Goal: Task Accomplishment & Management: Manage account settings

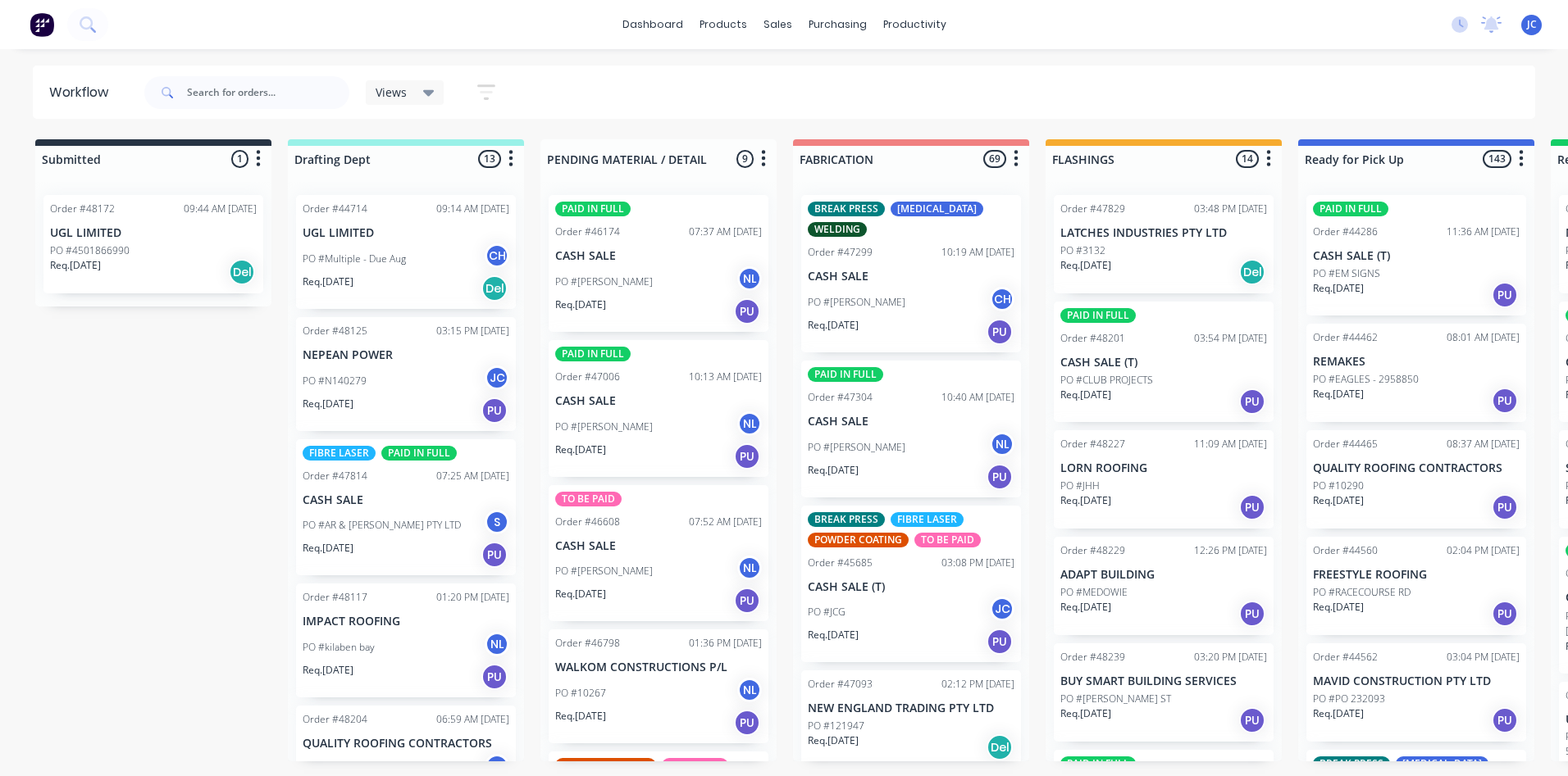
click at [401, 97] on span "Views" at bounding box center [391, 92] width 31 height 17
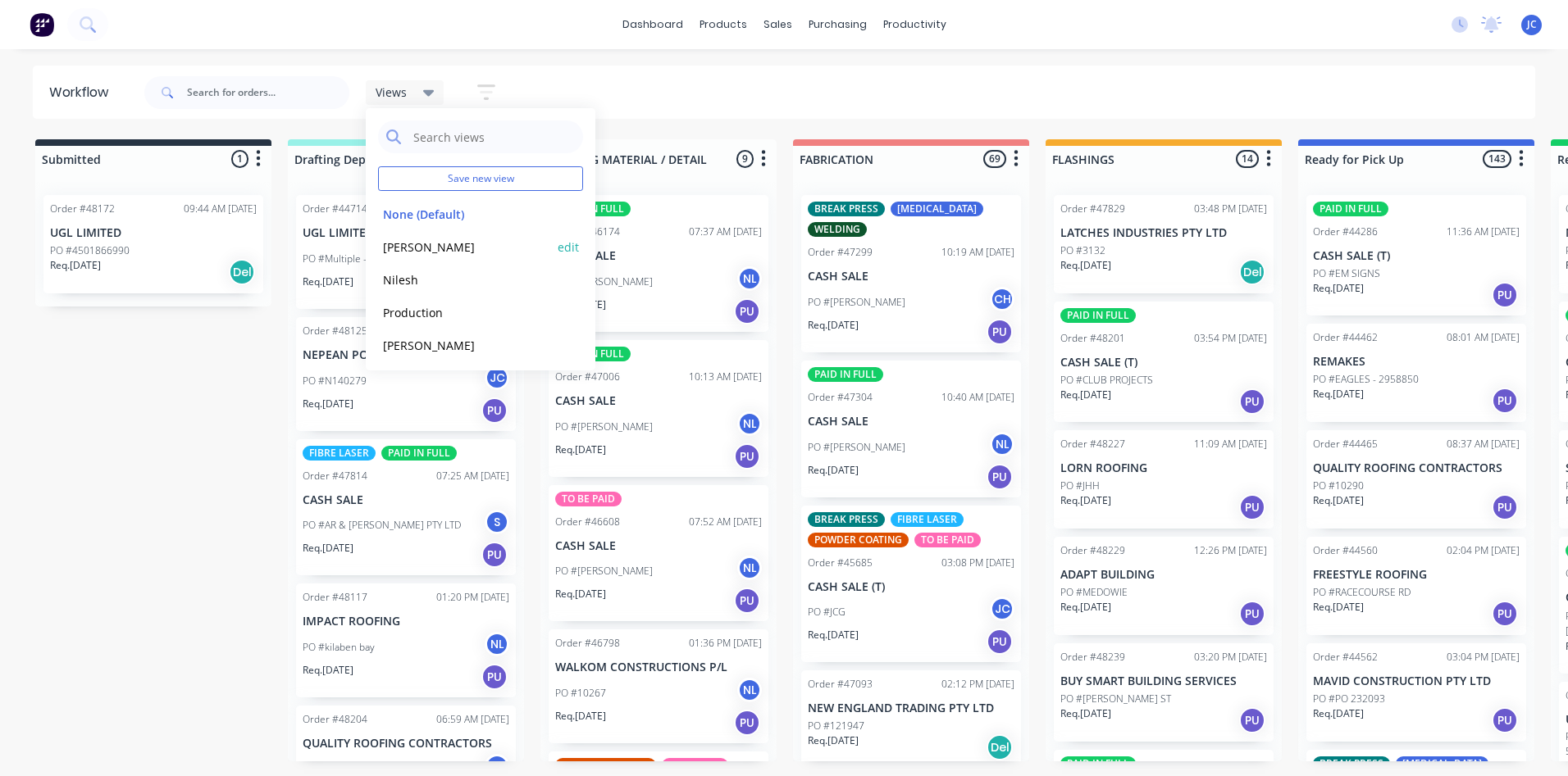
click at [413, 251] on button "[PERSON_NAME]" at bounding box center [466, 247] width 175 height 19
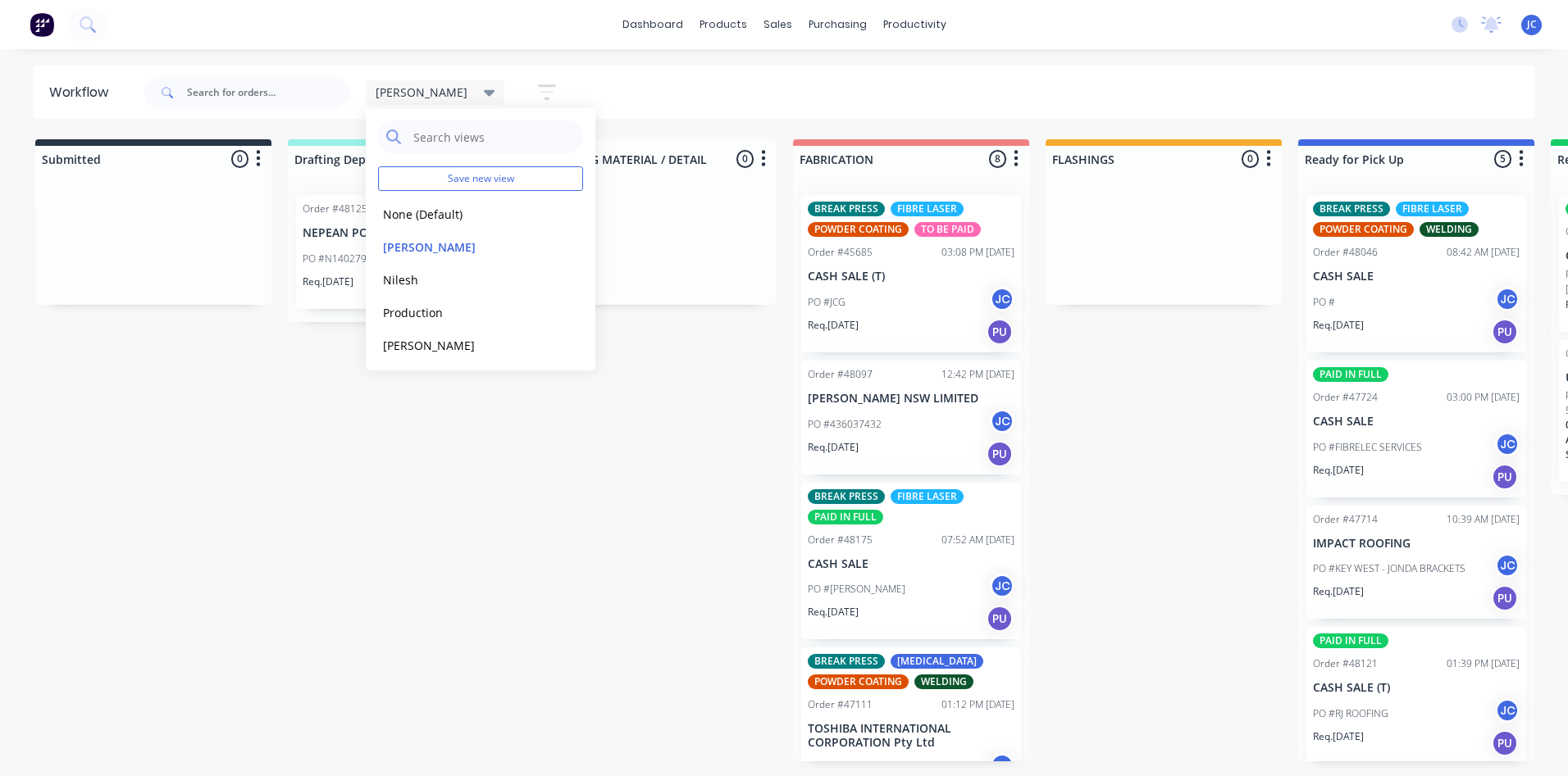
click at [889, 93] on div "[PERSON_NAME] Save new view None (Default) edit [PERSON_NAME] edit [PERSON_NAME…" at bounding box center [839, 92] width 1395 height 49
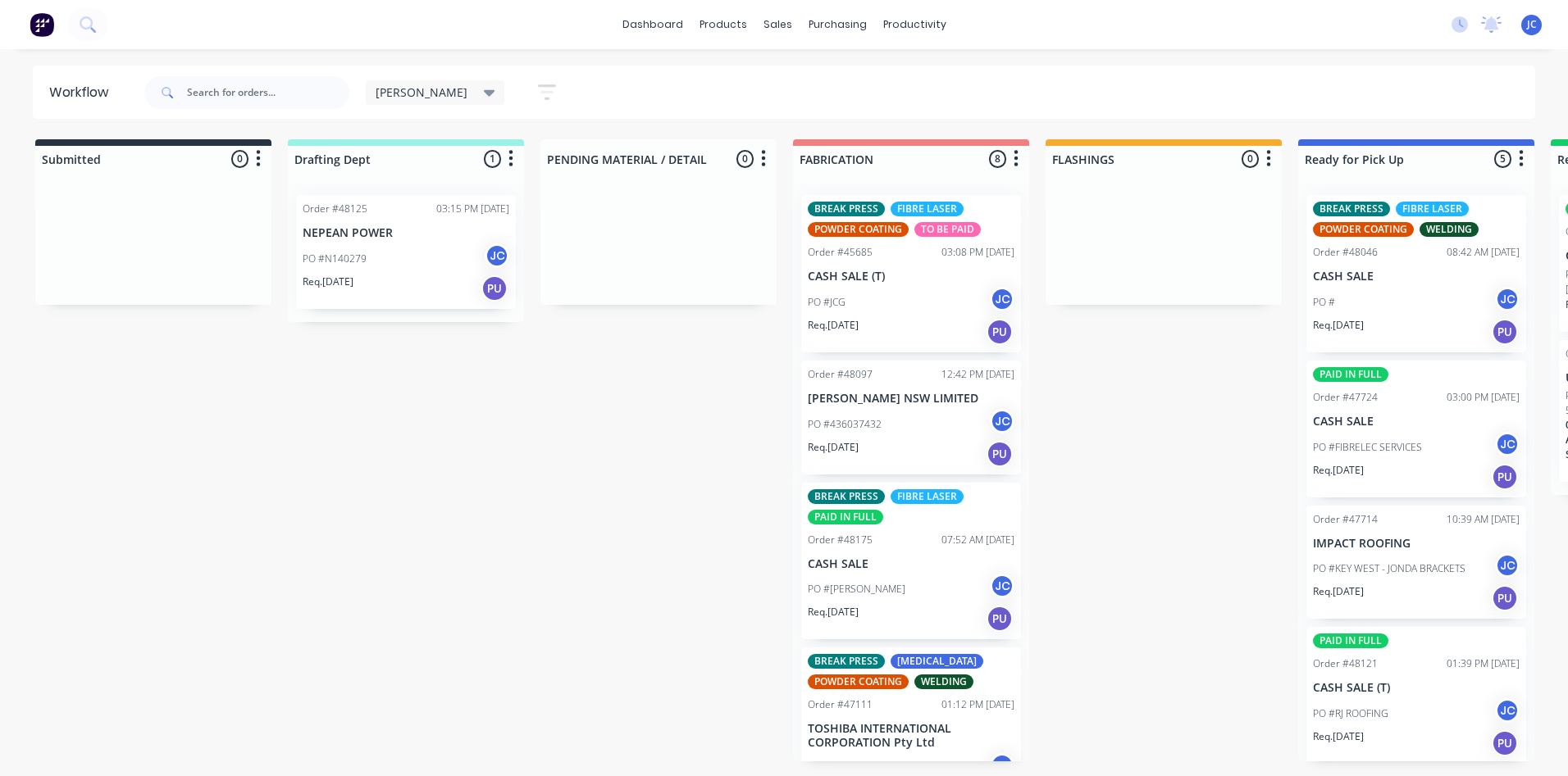
click at [1412, 263] on div "BREAK PRESS FIBRE LASER POWDER COATING WELDING Order #48046 08:42 AM [DATE] CAS…" at bounding box center [1416, 274] width 219 height 158
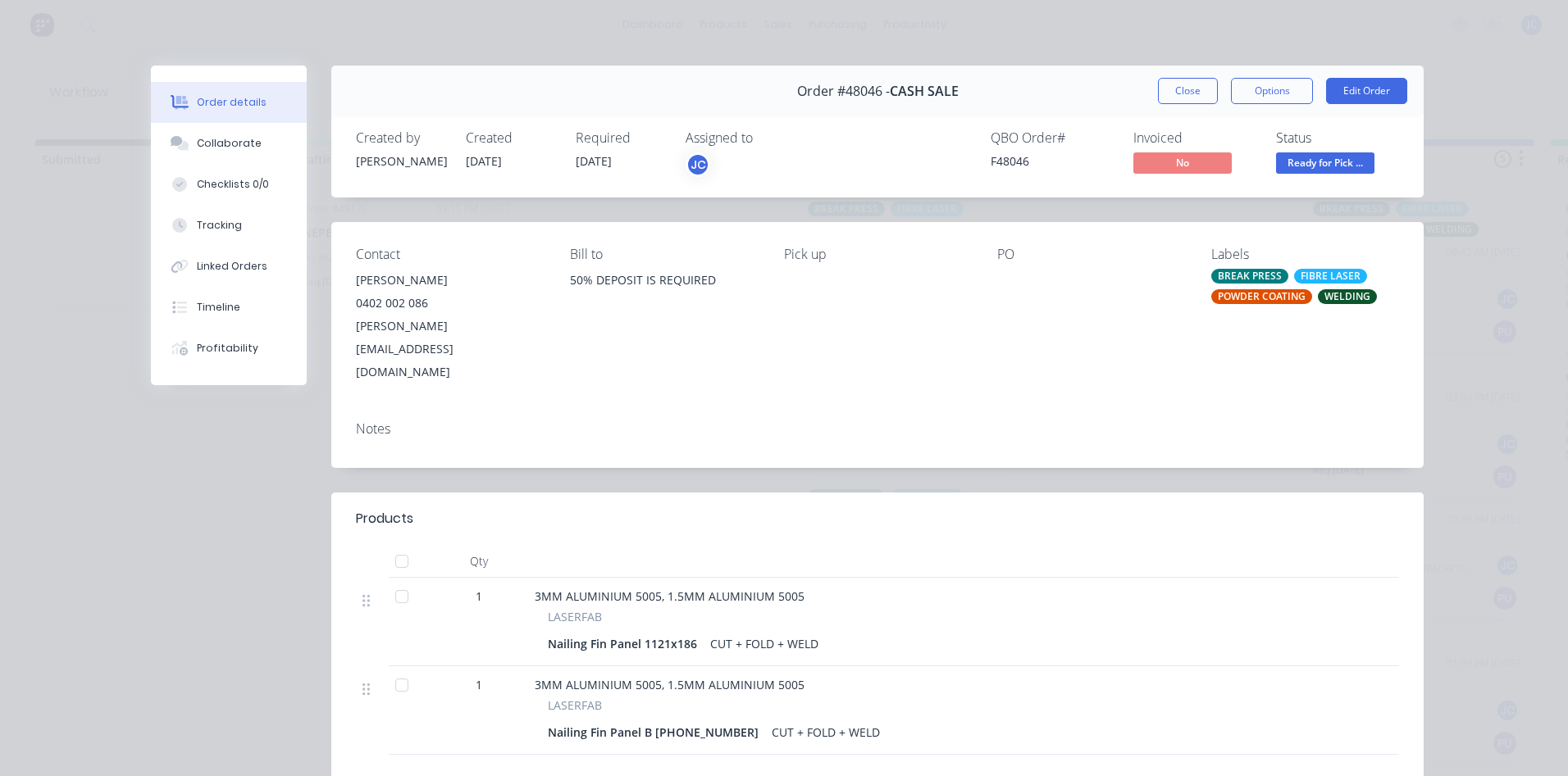
click at [1001, 254] on div "PO" at bounding box center [1090, 255] width 188 height 15
click at [1202, 91] on button "Close" at bounding box center [1187, 90] width 60 height 26
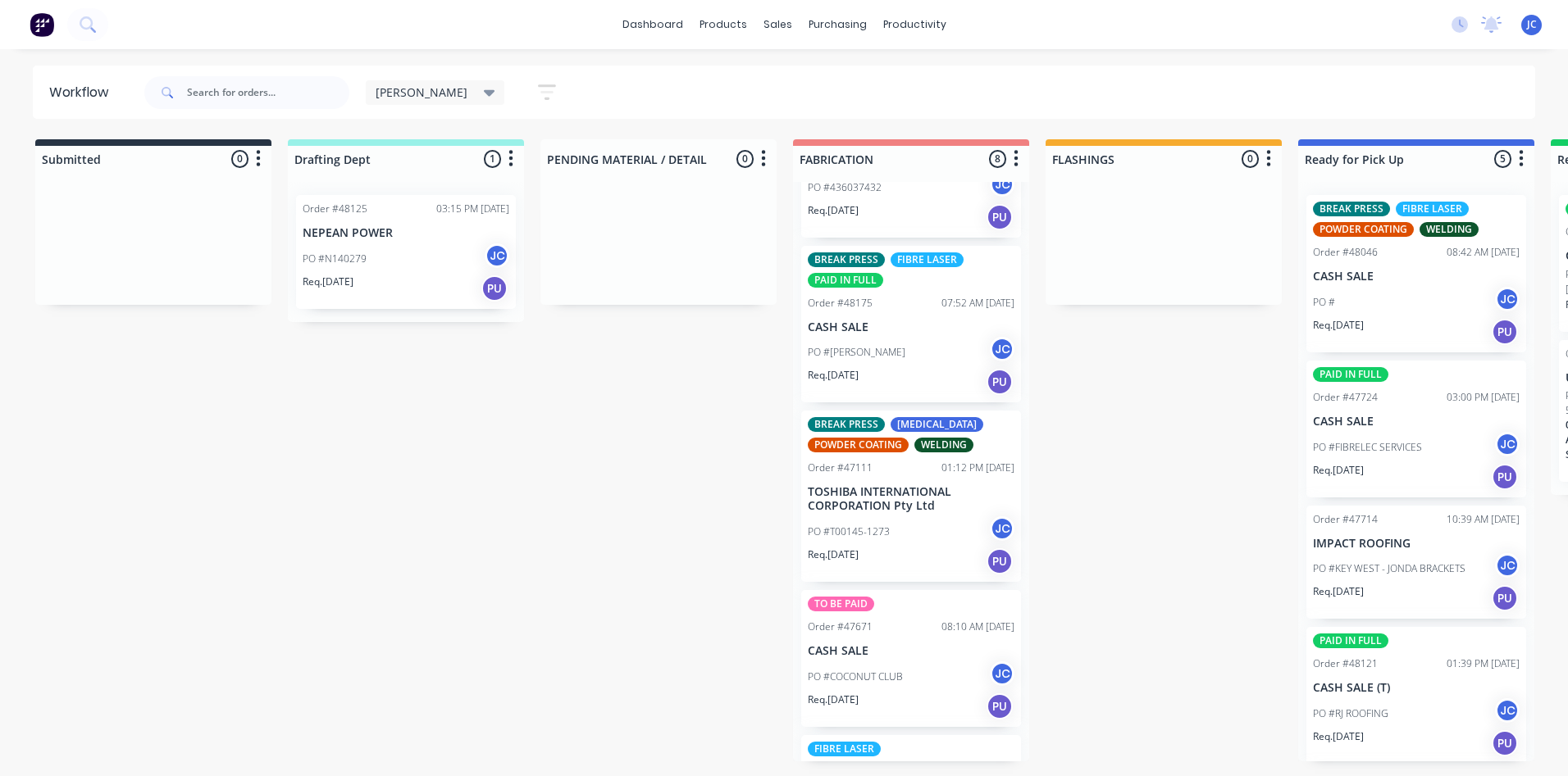
scroll to position [246, 0]
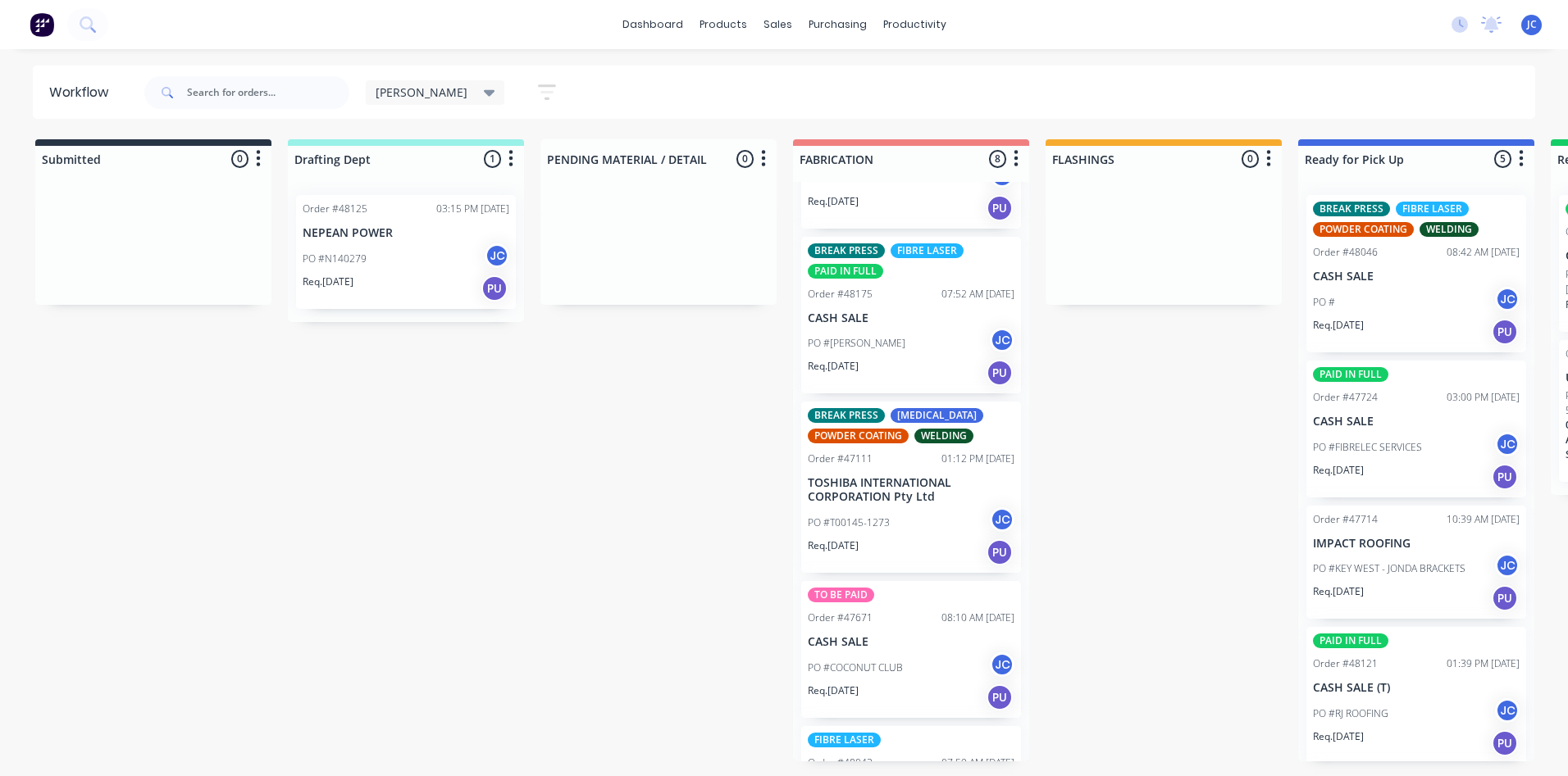
click at [919, 481] on p "TOSHIBA INTERNATIONAL CORPORATION Pty Ltd" at bounding box center [911, 489] width 207 height 28
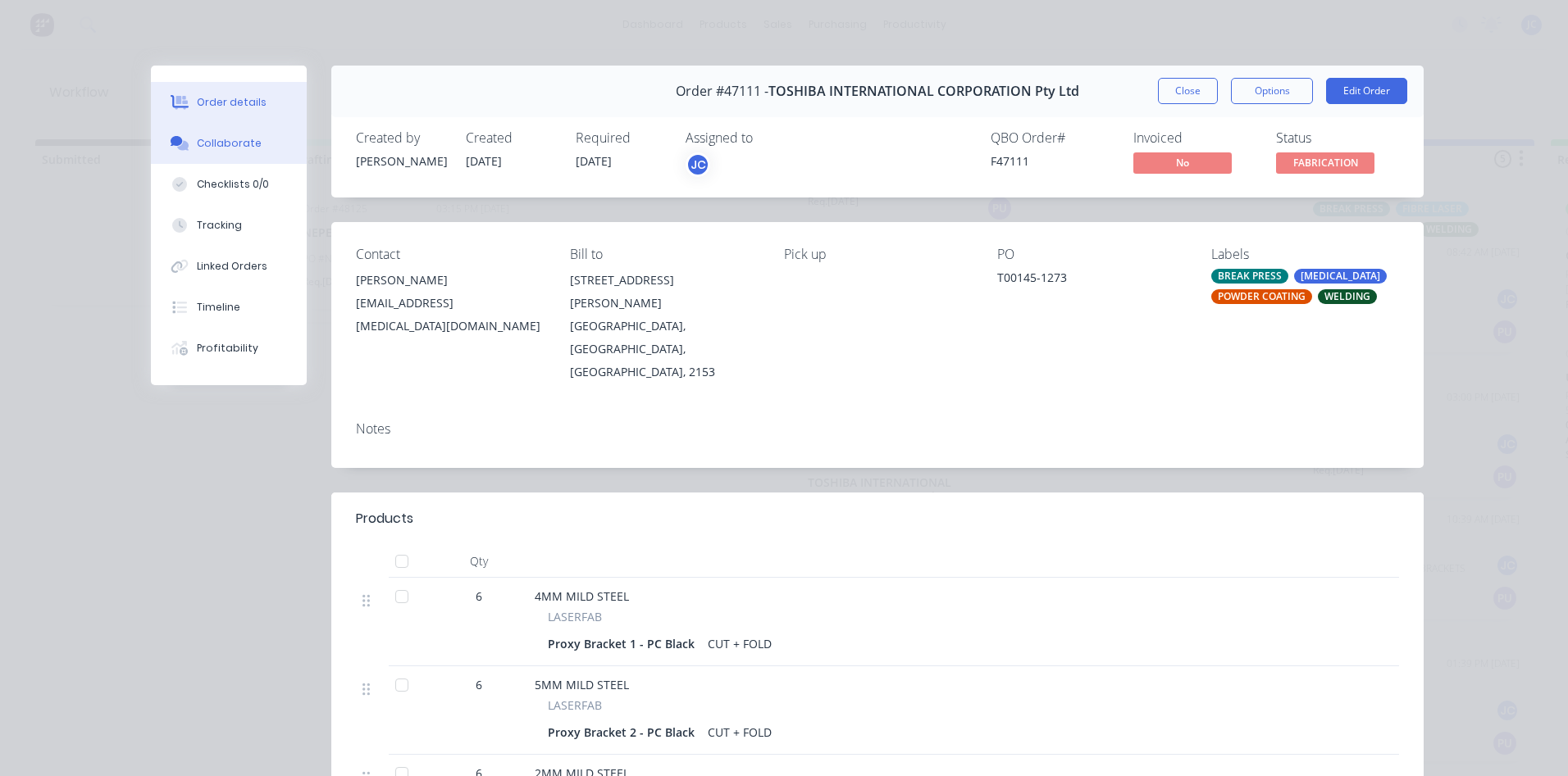
click at [225, 145] on div "Collaborate" at bounding box center [229, 142] width 64 height 14
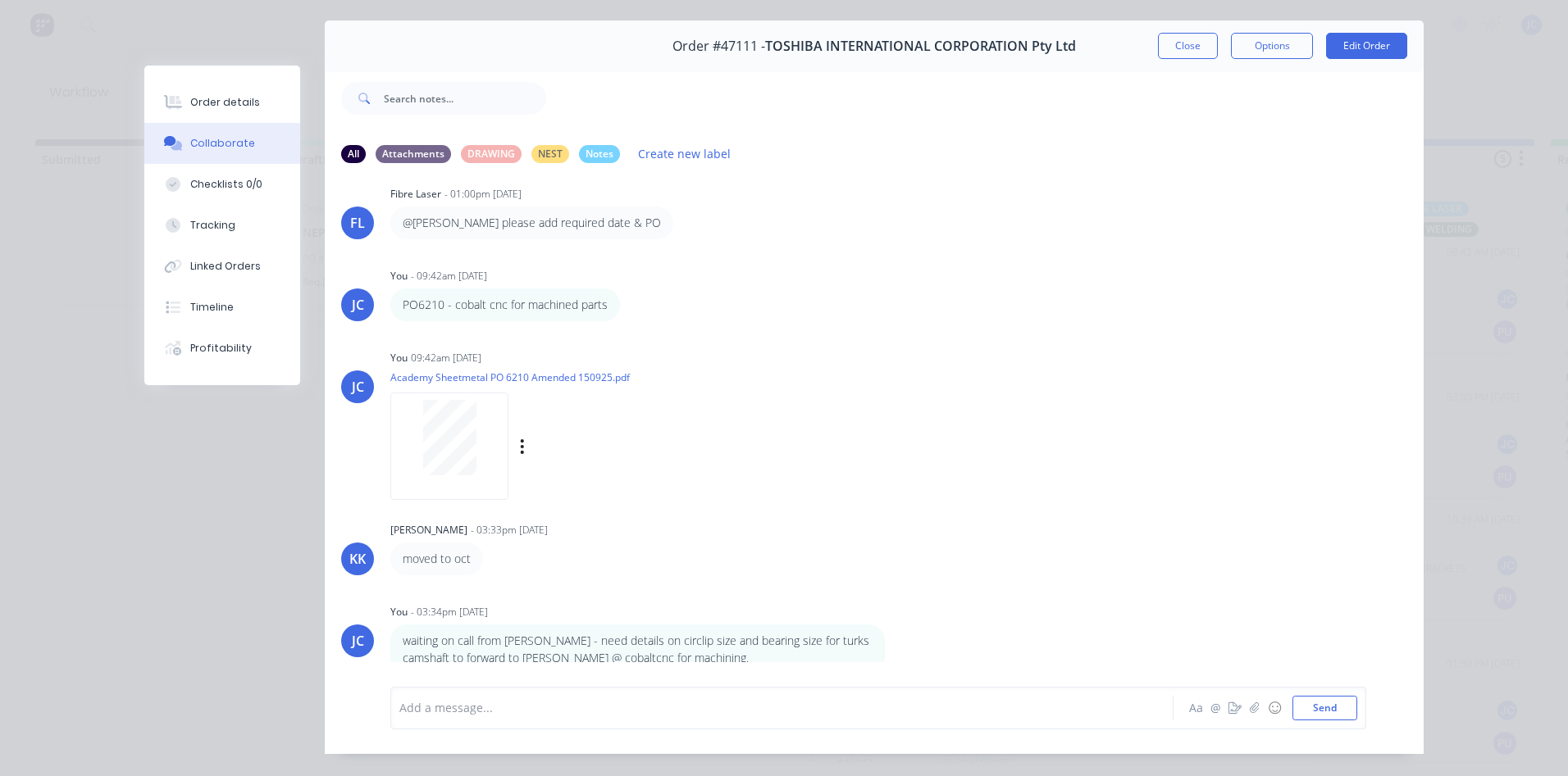
scroll to position [87, 0]
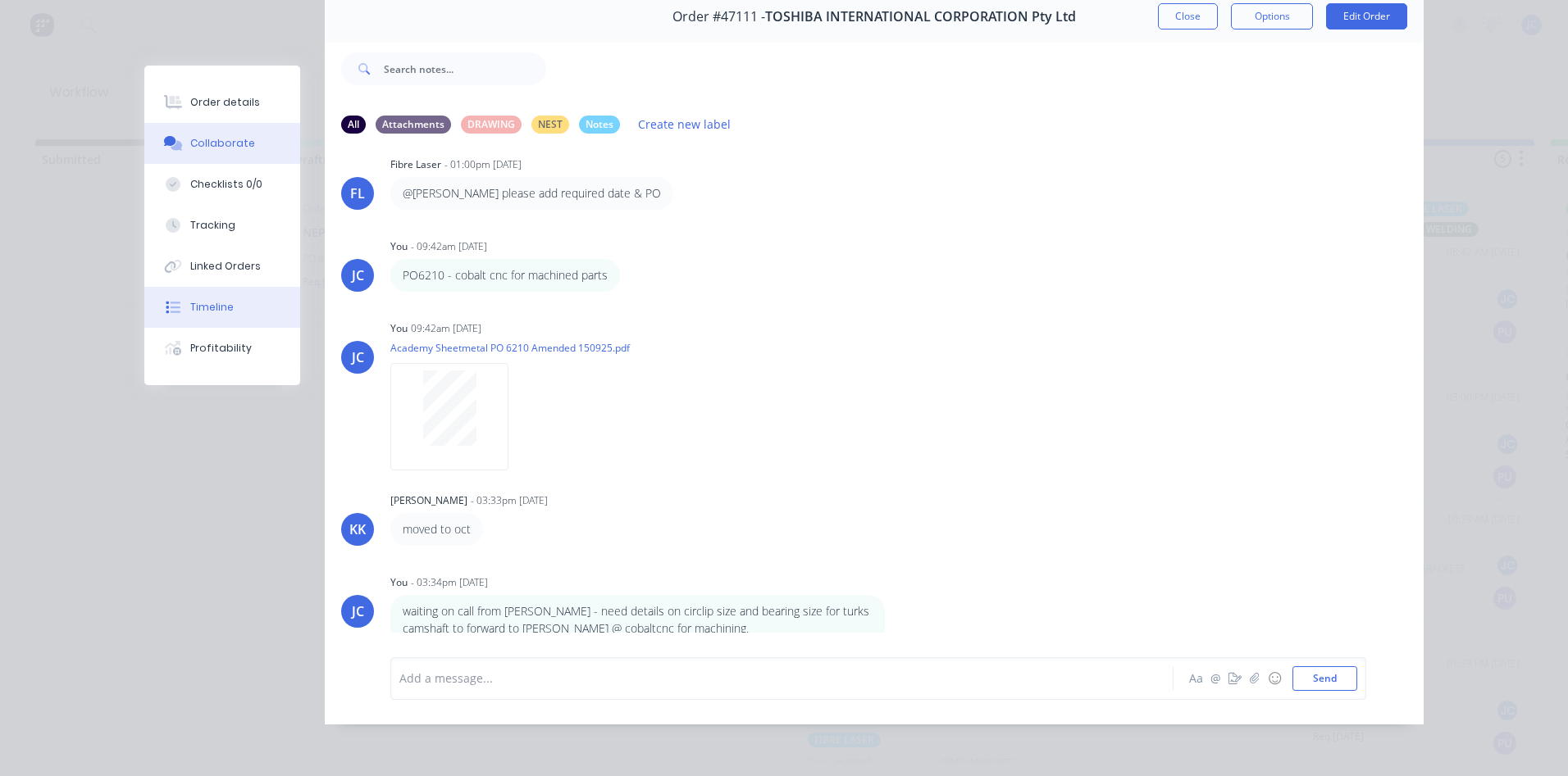
click at [208, 313] on div "Timeline" at bounding box center [212, 307] width 43 height 14
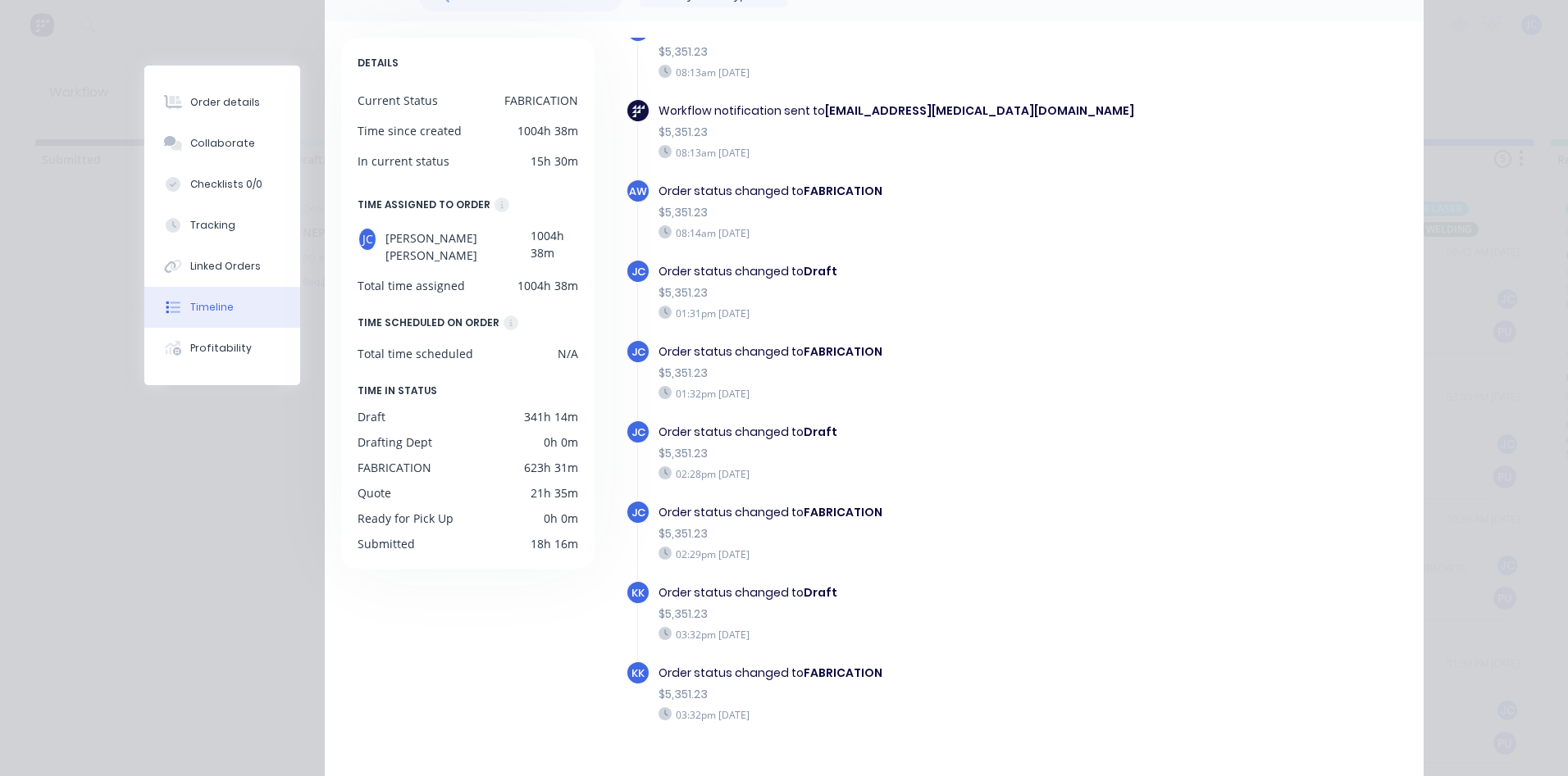
scroll to position [0, 0]
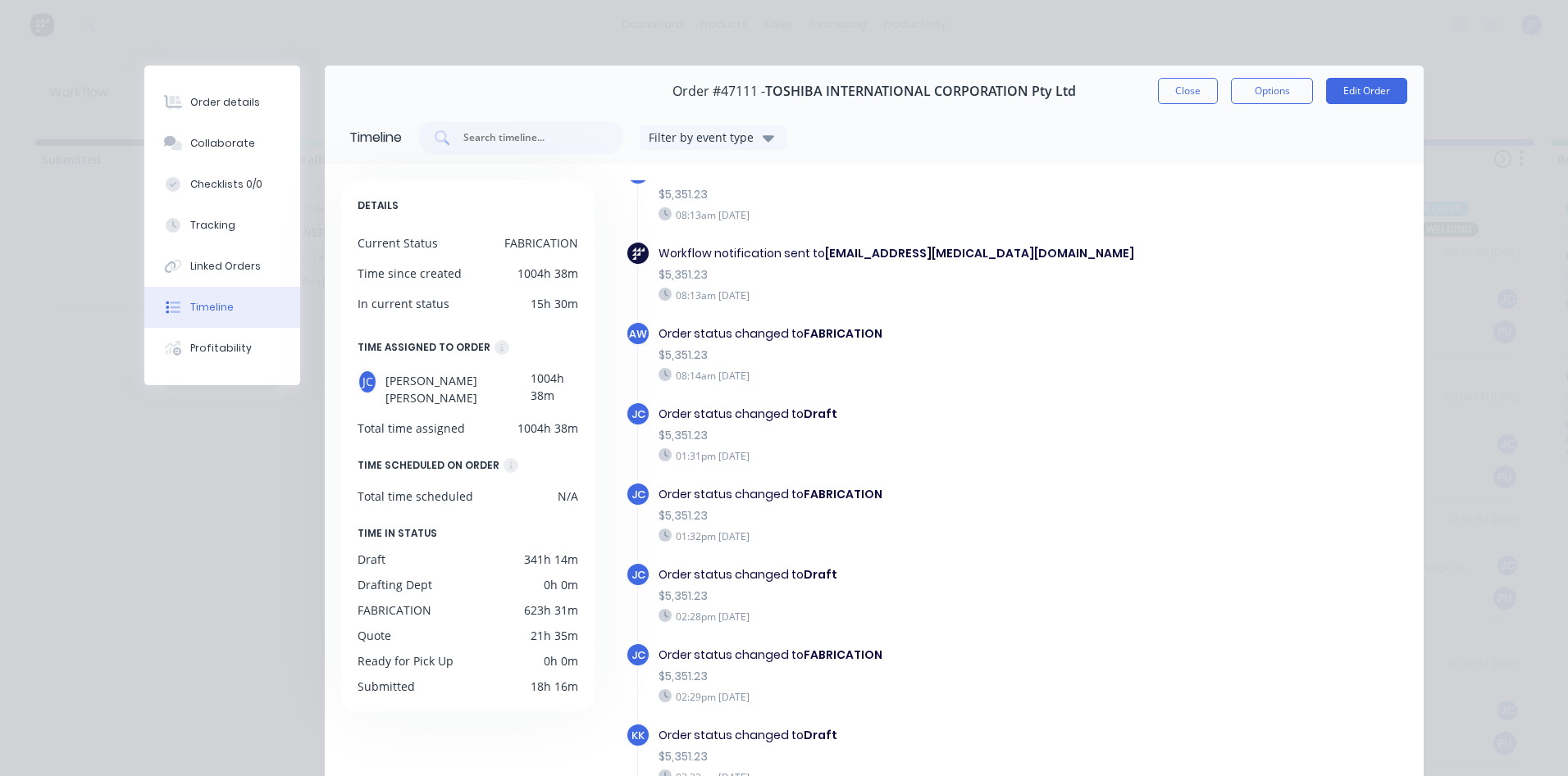
click at [1170, 102] on button "Close" at bounding box center [1187, 90] width 60 height 26
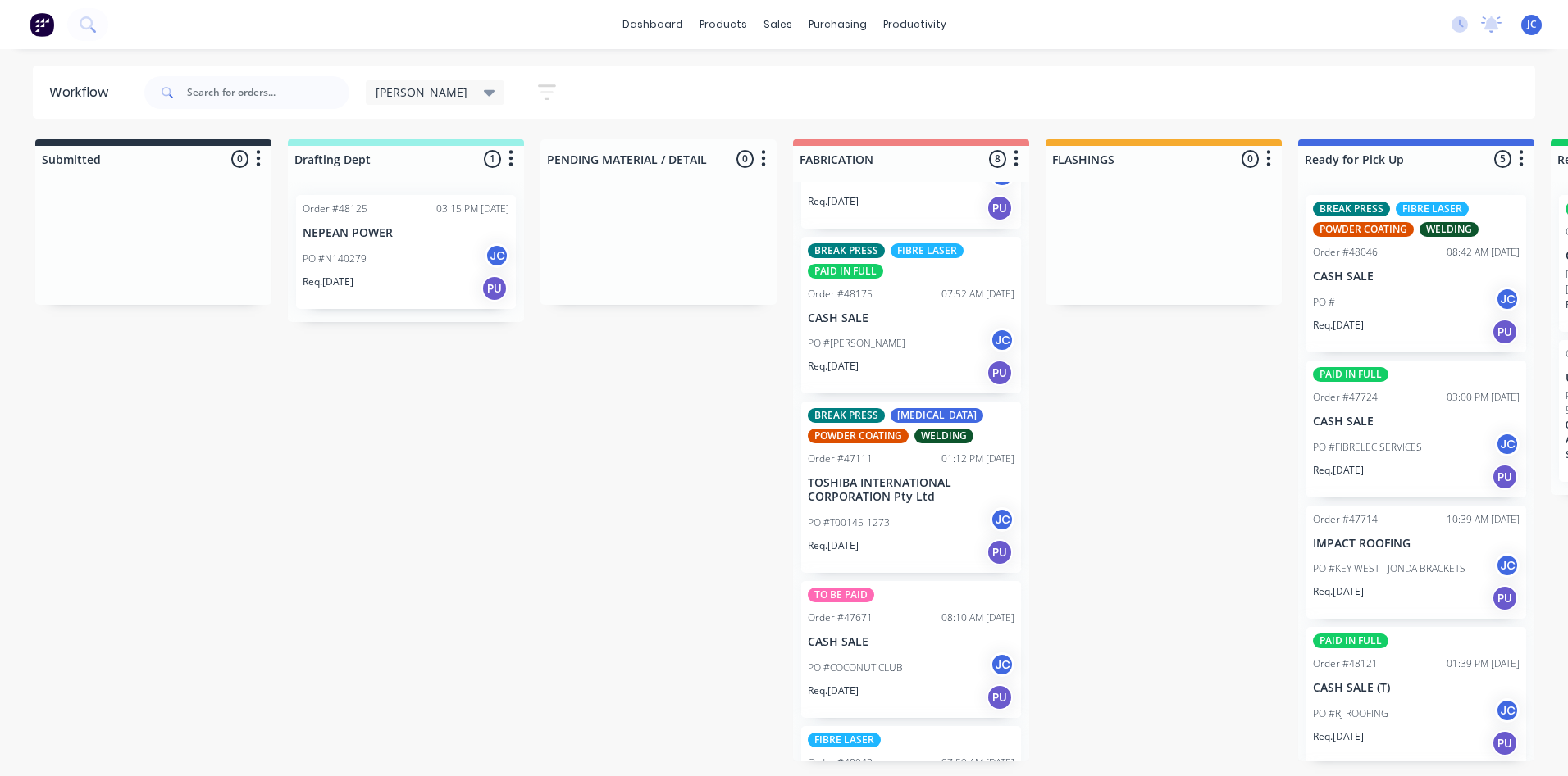
click at [484, 86] on icon at bounding box center [490, 92] width 12 height 18
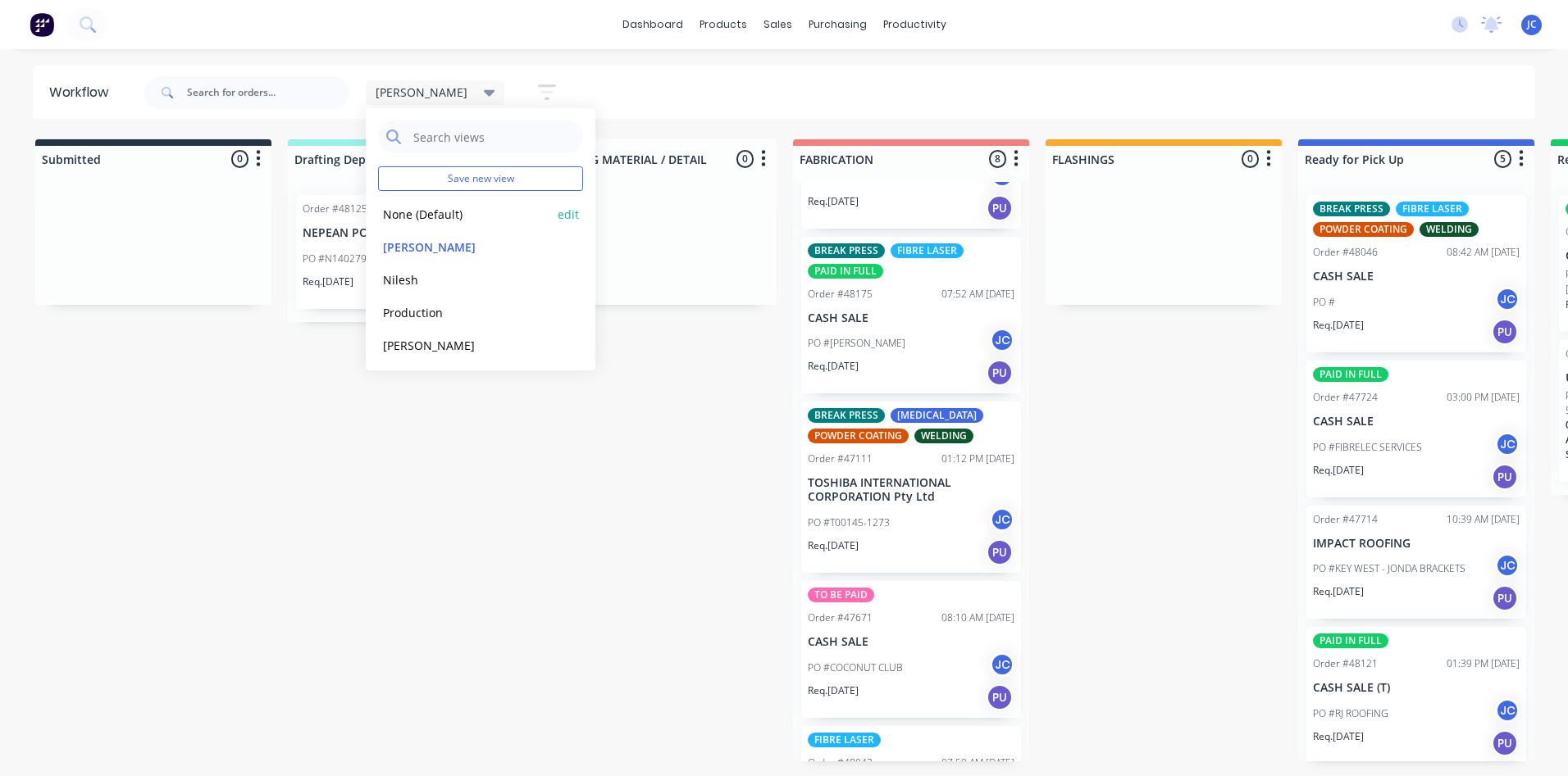
click at [405, 215] on button "None (Default)" at bounding box center [466, 214] width 175 height 19
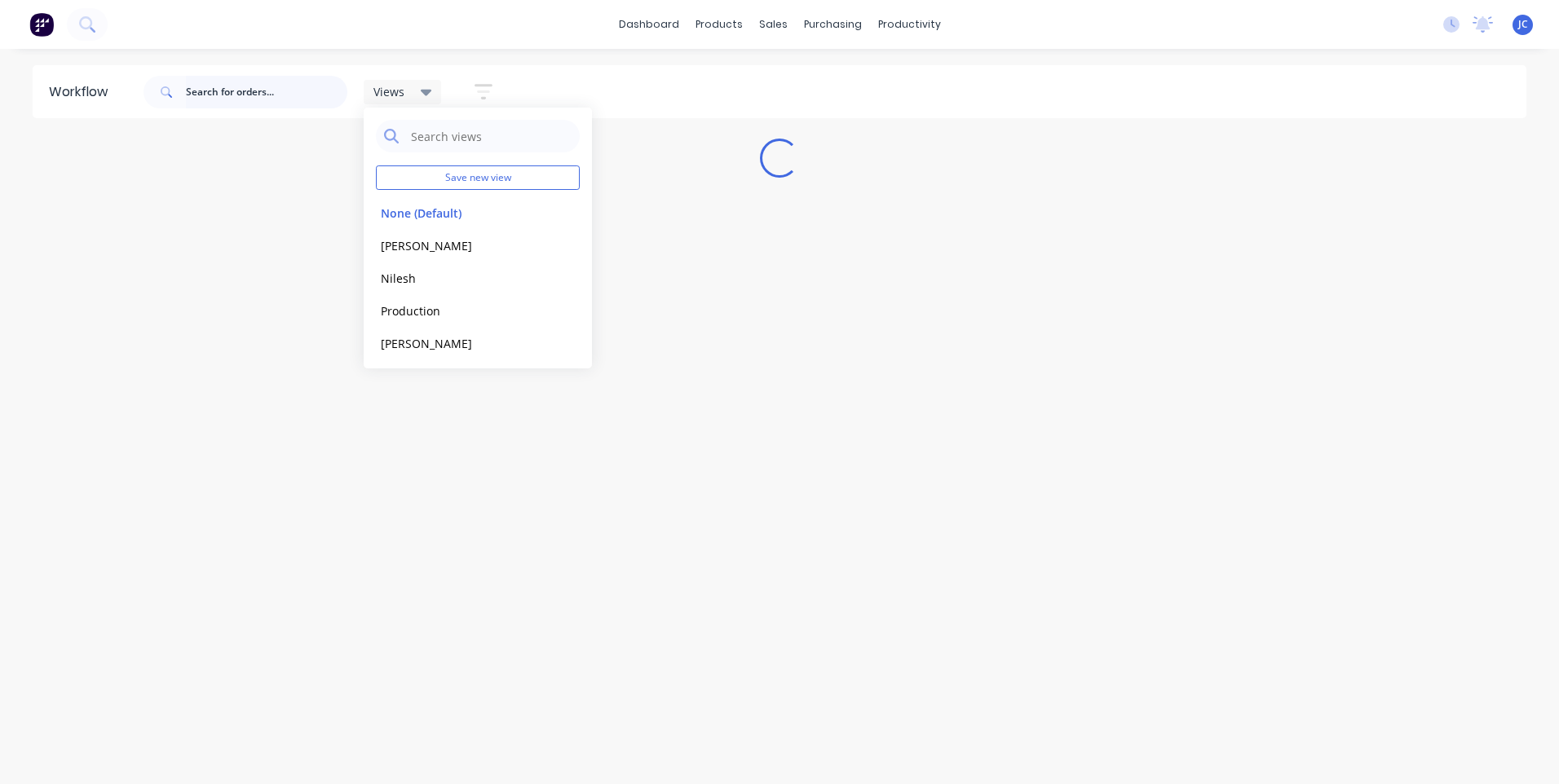
click at [243, 92] on input "text" at bounding box center [266, 92] width 162 height 33
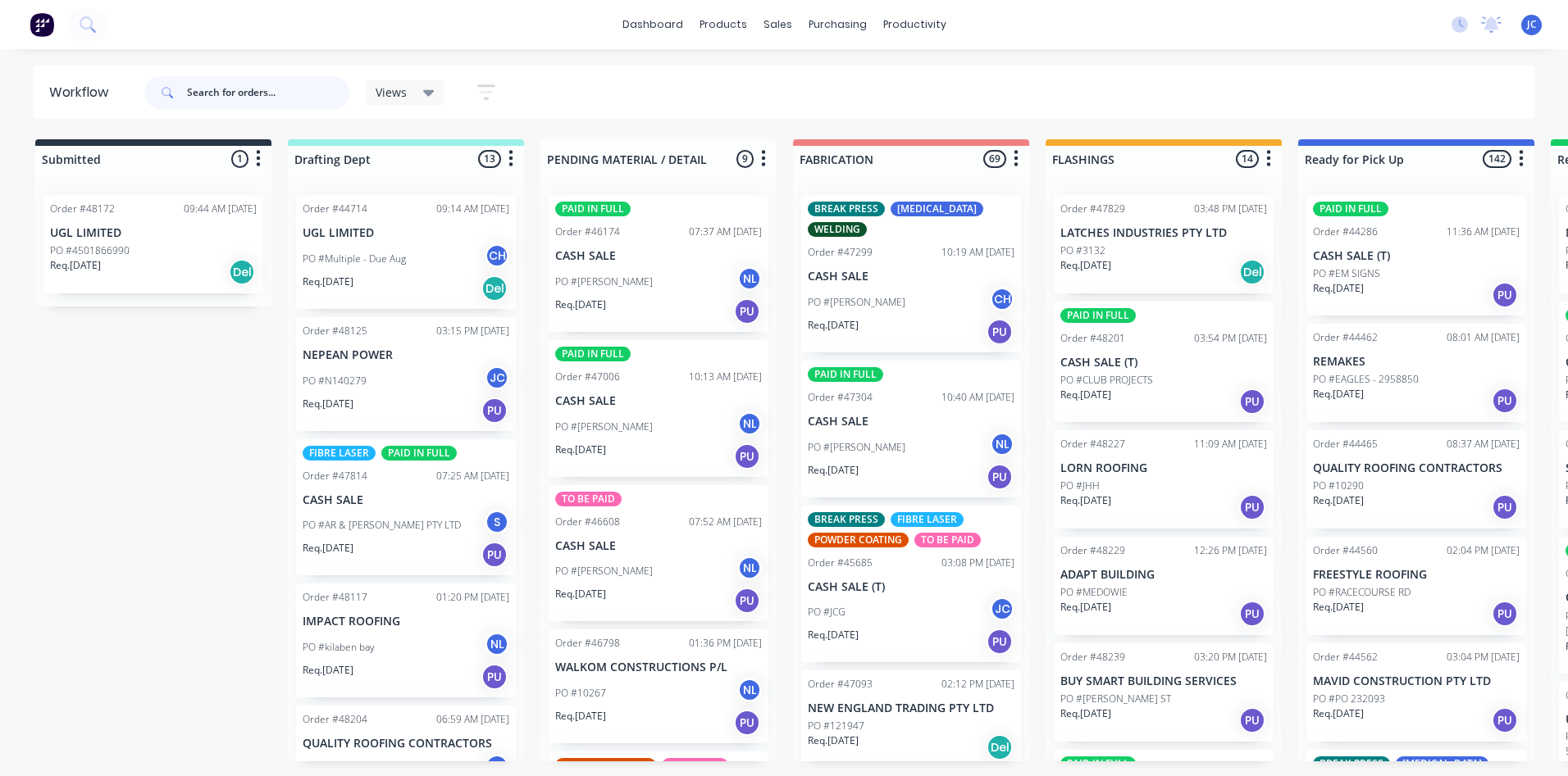
click at [245, 91] on input "text" at bounding box center [267, 92] width 163 height 33
type input "[PERSON_NAME]"
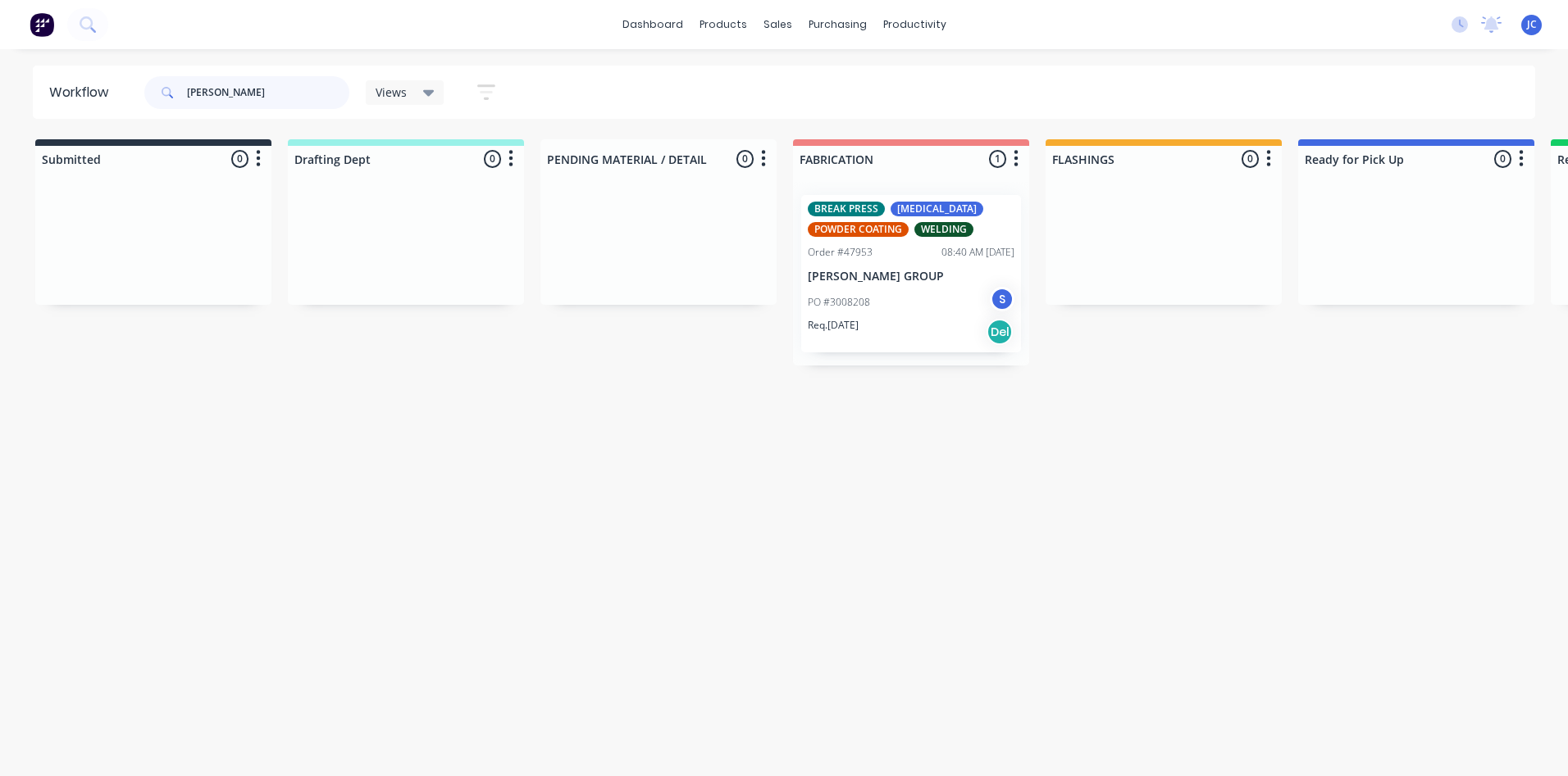
drag, startPoint x: 253, startPoint y: 93, endPoint x: 157, endPoint y: 92, distance: 96.0
click at [157, 92] on div "[PERSON_NAME]" at bounding box center [246, 92] width 205 height 33
